Goal: Transaction & Acquisition: Purchase product/service

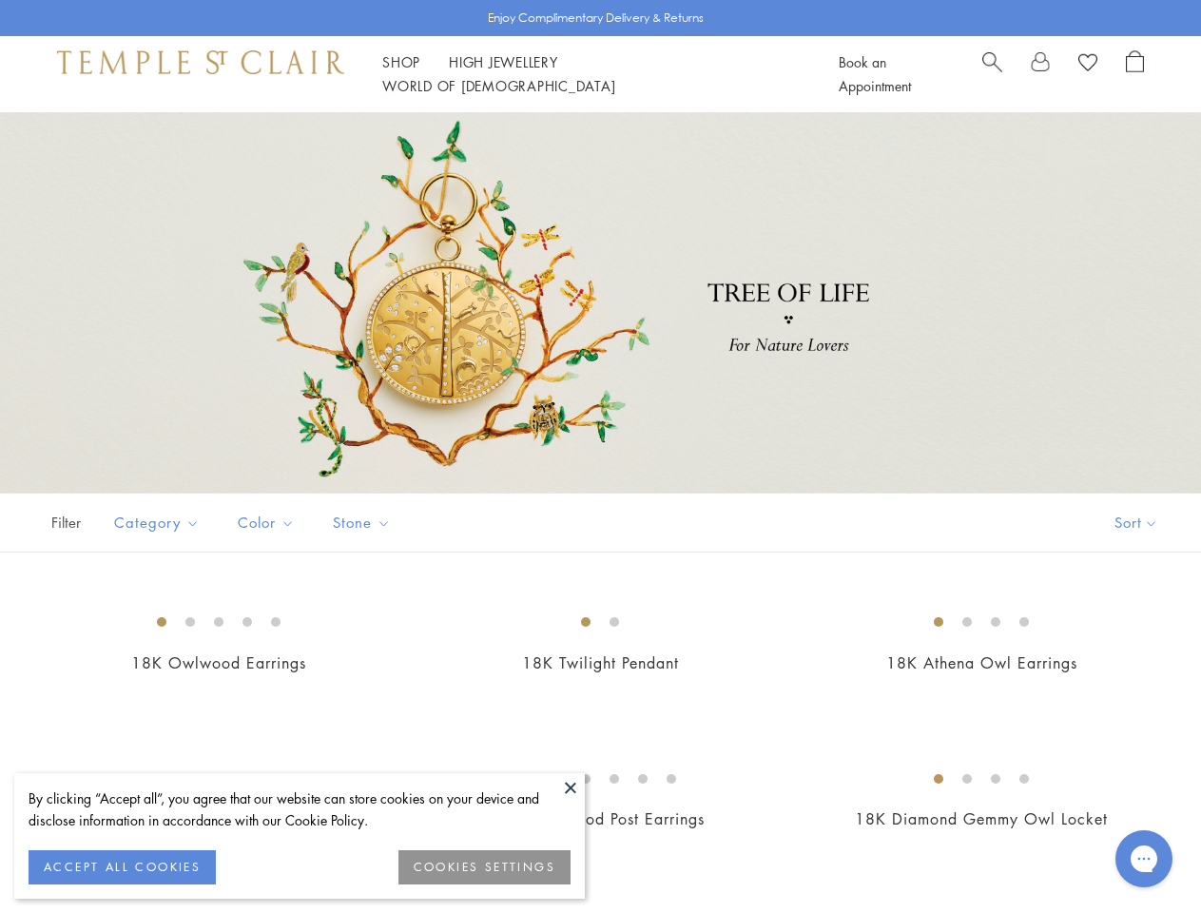
click at [600, 457] on div at bounding box center [600, 302] width 1201 height 380
click at [571, 788] on button at bounding box center [570, 787] width 29 height 29
click at [122, 867] on button "ACCEPT ALL COOKIES" at bounding box center [122, 867] width 187 height 34
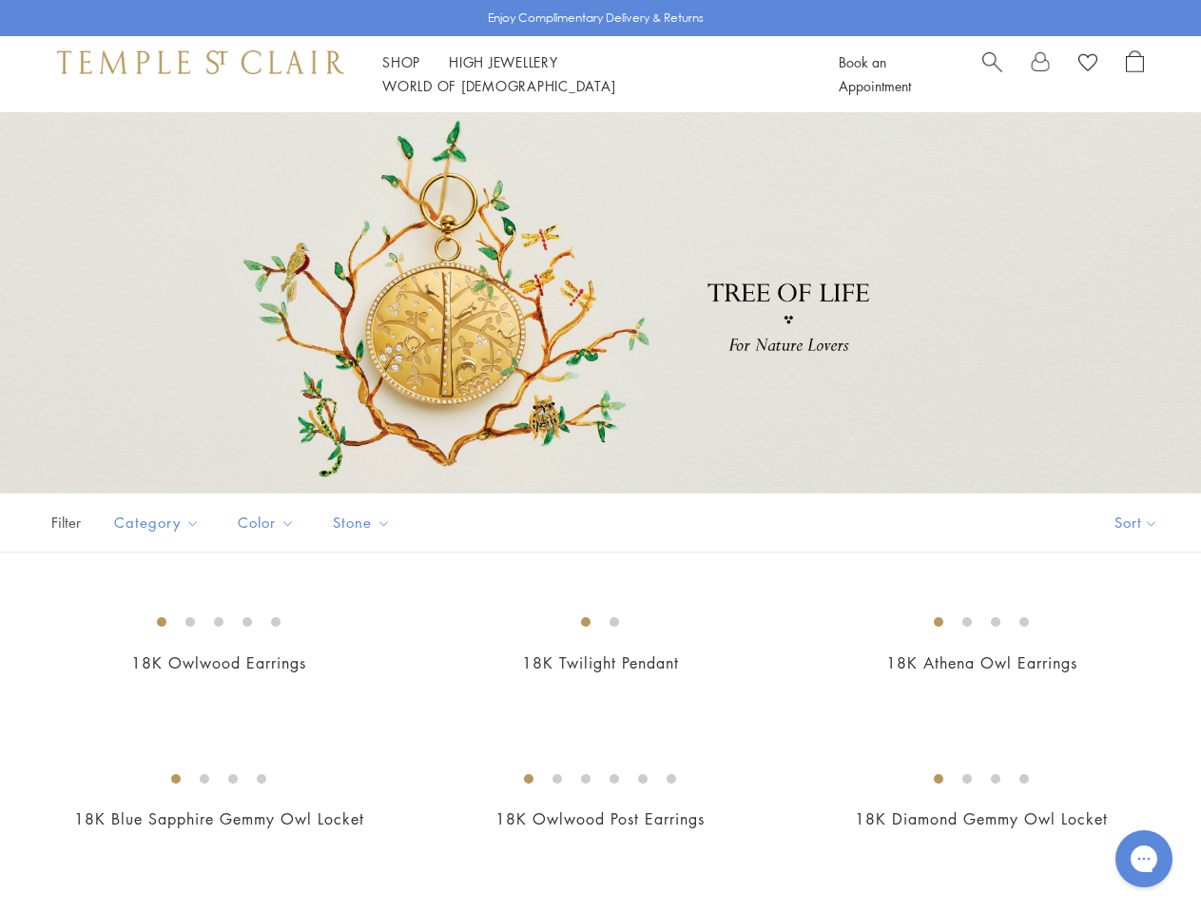
click at [0, 0] on img at bounding box center [0, 0] width 0 height 0
click at [401, 71] on link "Shop Shop" at bounding box center [401, 61] width 38 height 19
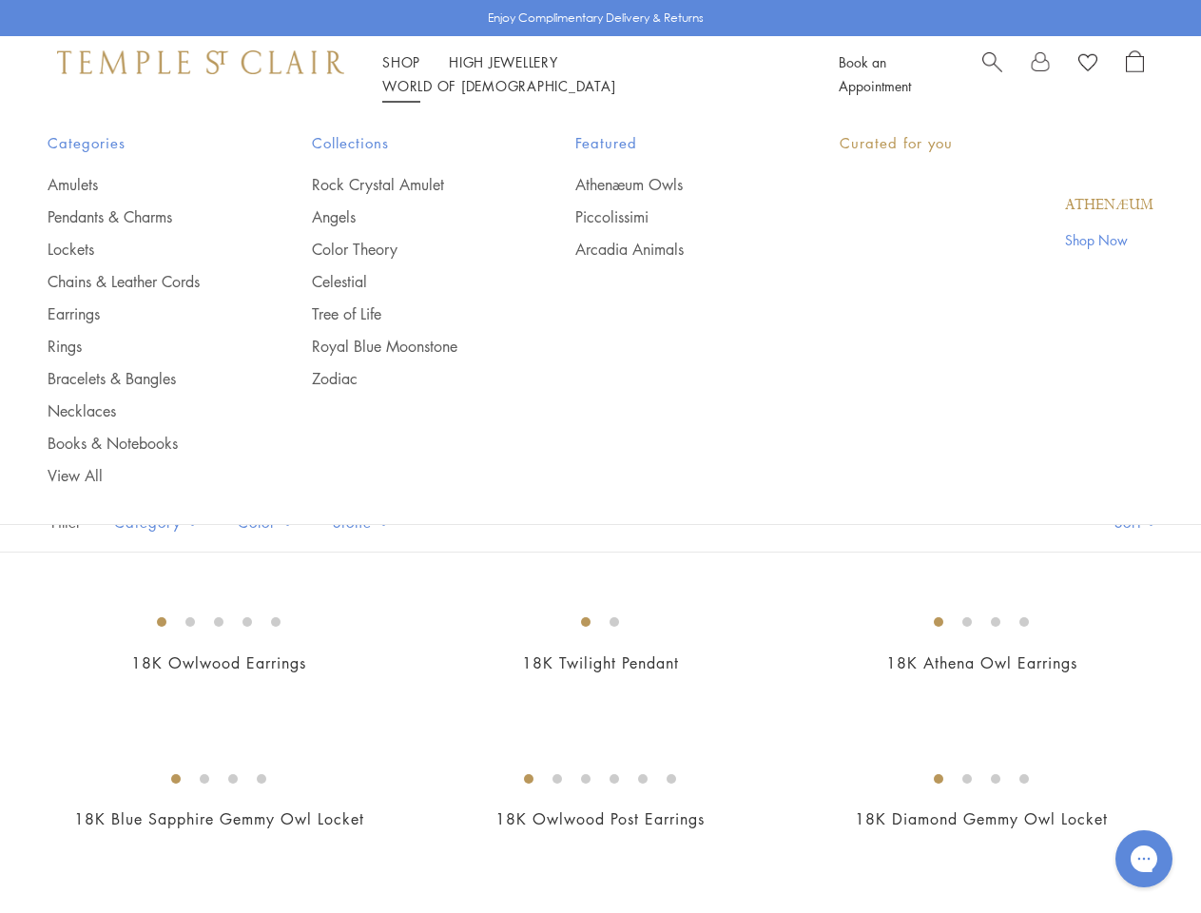
click at [615, 76] on link "World of [GEOGRAPHIC_DATA][DEMOGRAPHIC_DATA]" at bounding box center [498, 85] width 233 height 19
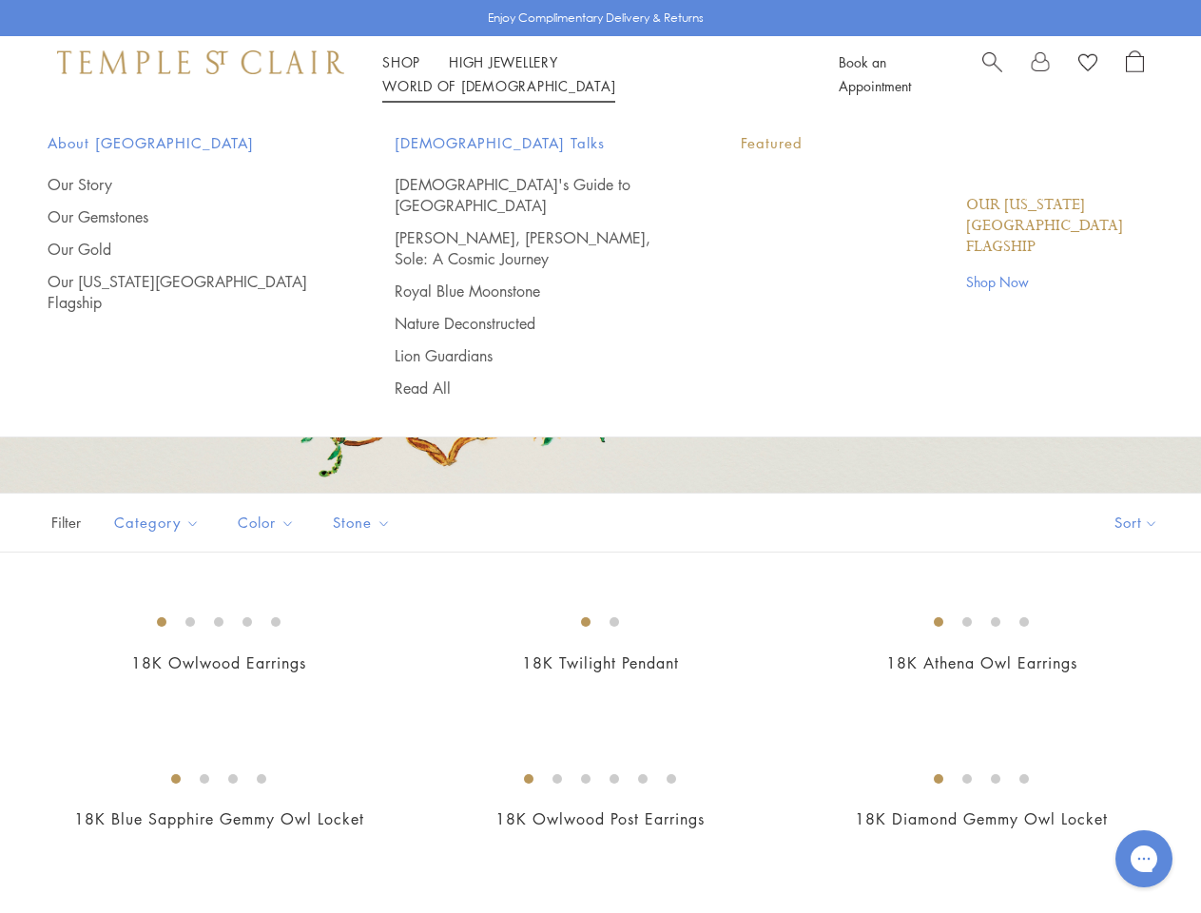
click at [600, 513] on div "Filter Sort Category Amulets Bracelets Chains Earrings Necklaces Pendants Rings…" at bounding box center [600, 523] width 1201 height 60
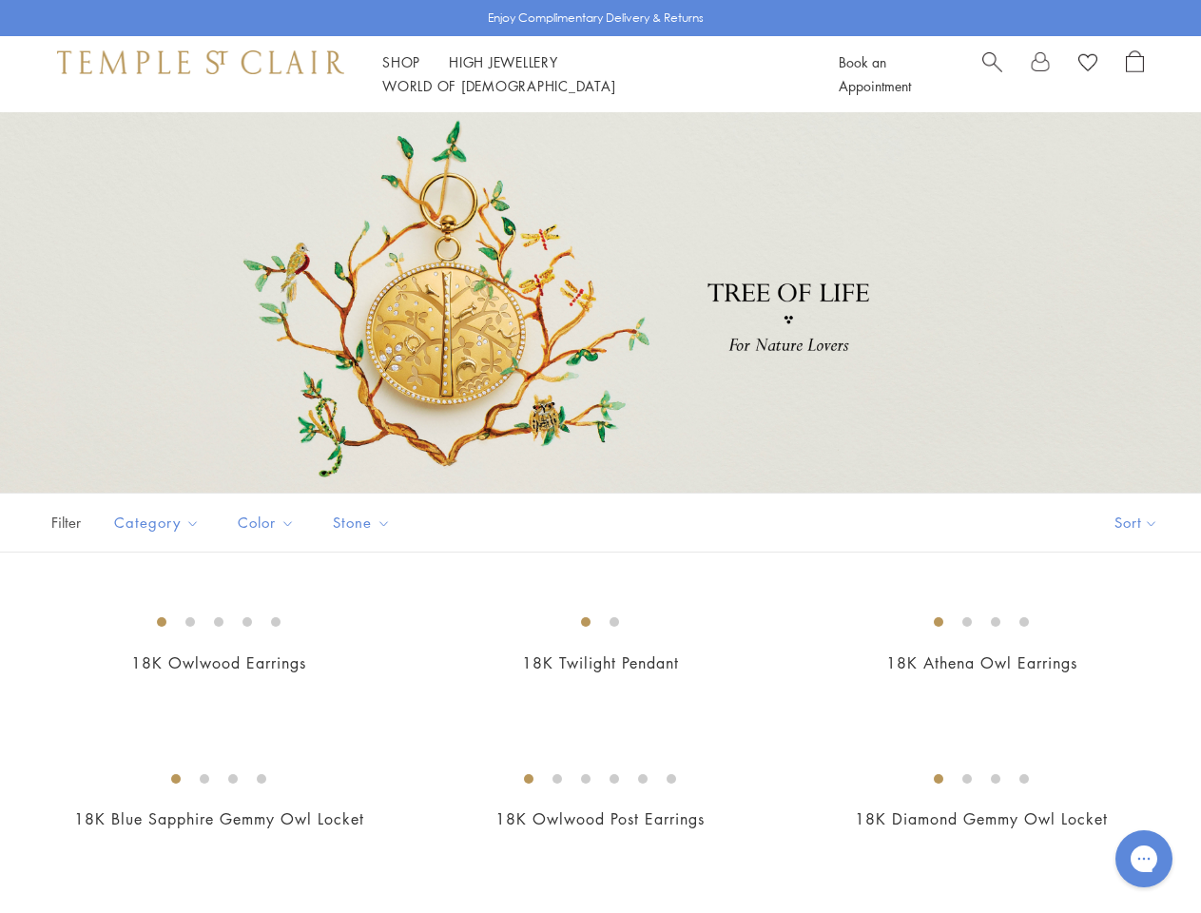
click at [1134, 522] on button "Sort" at bounding box center [1136, 523] width 129 height 58
click at [156, 522] on span "Category" at bounding box center [159, 523] width 109 height 24
click at [265, 522] on span "Color" at bounding box center [268, 523] width 81 height 24
